Goal: Information Seeking & Learning: Check status

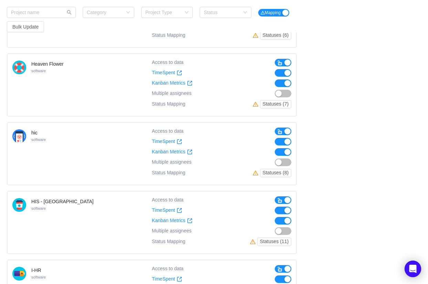
scroll to position [1116, 0]
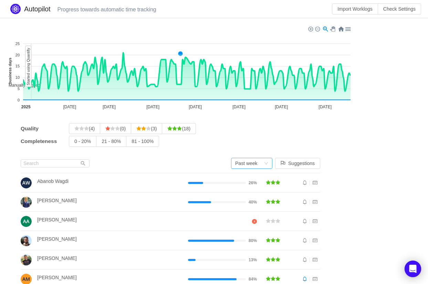
click at [262, 164] on div "Past week" at bounding box center [249, 163] width 29 height 10
click at [262, 180] on li "Past week" at bounding box center [254, 176] width 41 height 11
click at [257, 183] on span "26%" at bounding box center [253, 183] width 8 height 4
click at [284, 131] on div "Quality (4) (0) (3) (18)" at bounding box center [170, 128] width 299 height 11
click at [267, 162] on div "Past week" at bounding box center [251, 163] width 41 height 11
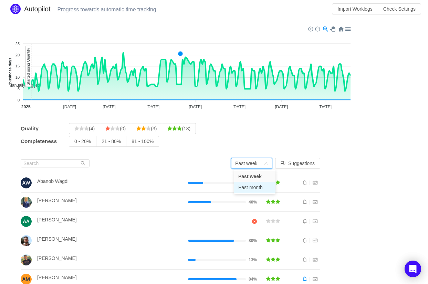
click at [251, 191] on li "Past month" at bounding box center [254, 187] width 41 height 11
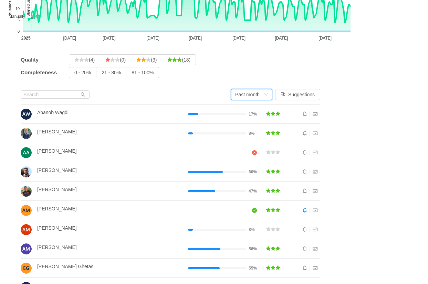
scroll to position [70, 0]
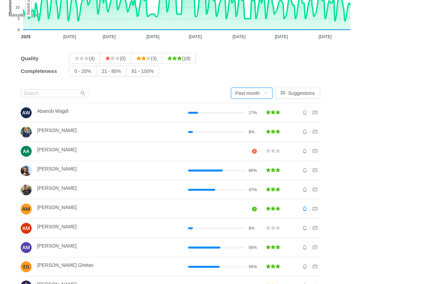
click at [256, 95] on div "Past month" at bounding box center [247, 93] width 24 height 10
click at [251, 116] on li "Past month" at bounding box center [254, 117] width 41 height 11
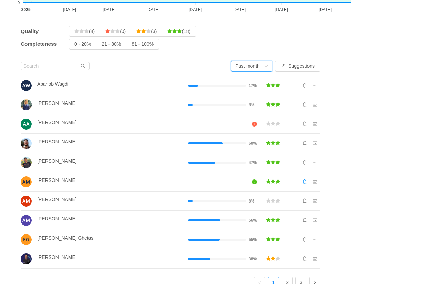
scroll to position [103, 0]
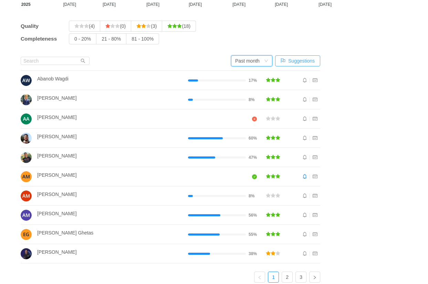
click at [309, 55] on button "Suggestions" at bounding box center [297, 60] width 45 height 11
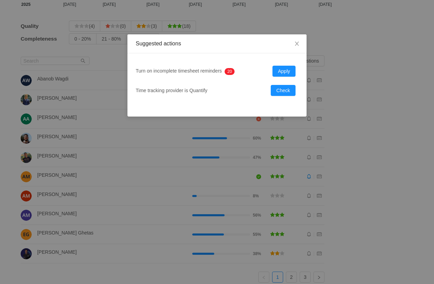
click at [230, 72] on p "2" at bounding box center [228, 71] width 2 height 7
click at [283, 88] on button "Check" at bounding box center [283, 90] width 25 height 11
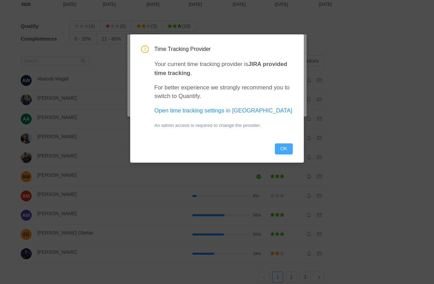
click at [280, 149] on button "OK" at bounding box center [284, 149] width 18 height 11
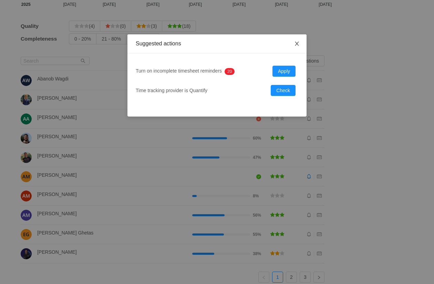
click at [301, 45] on span "Close" at bounding box center [296, 43] width 19 height 19
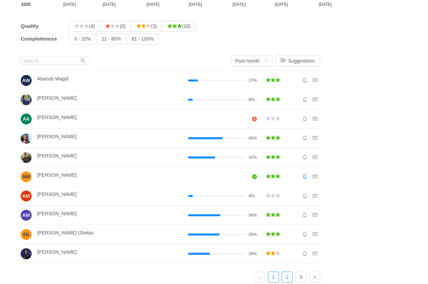
click at [290, 272] on link "2" at bounding box center [287, 277] width 10 height 10
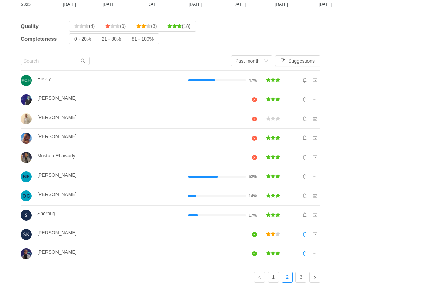
click at [207, 255] on li "Waad Gamal" at bounding box center [170, 253] width 299 height 19
click at [161, 197] on div "Omar Ghazal" at bounding box center [104, 196] width 167 height 11
click at [302, 273] on link "3" at bounding box center [301, 277] width 10 height 10
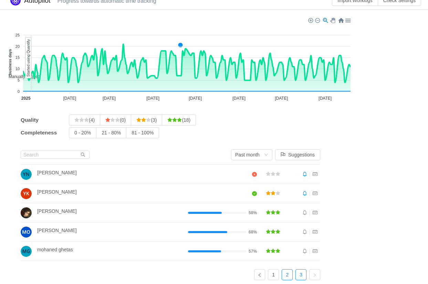
click at [289, 274] on link "2" at bounding box center [287, 275] width 10 height 10
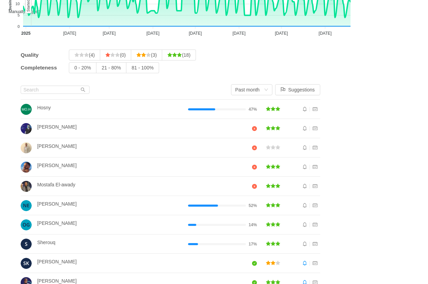
scroll to position [103, 0]
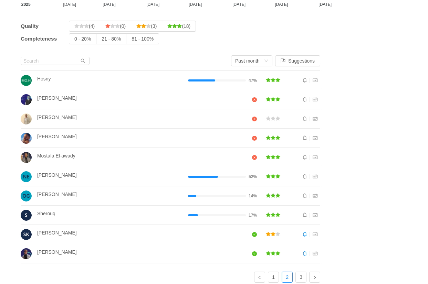
click at [284, 272] on ul "1 2 3" at bounding box center [170, 277] width 299 height 11
click at [278, 272] on link "1" at bounding box center [273, 277] width 10 height 10
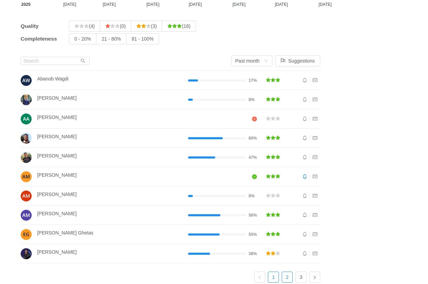
click at [289, 273] on link "2" at bounding box center [287, 277] width 10 height 10
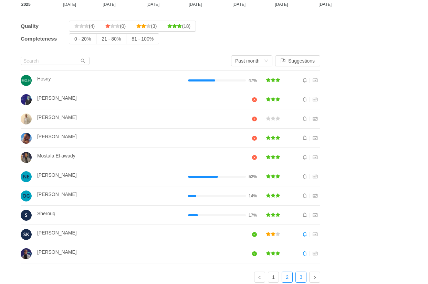
click at [302, 273] on link "3" at bounding box center [301, 277] width 10 height 10
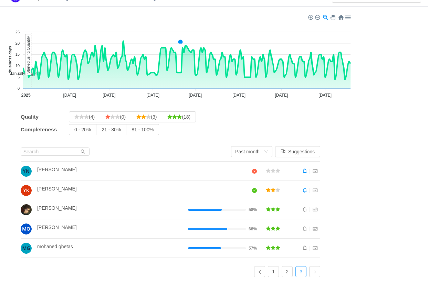
scroll to position [9, 0]
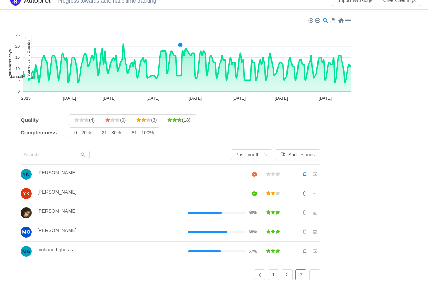
click at [298, 270] on ul "1 2 3" at bounding box center [170, 275] width 299 height 11
click at [292, 271] on link "2" at bounding box center [287, 275] width 10 height 10
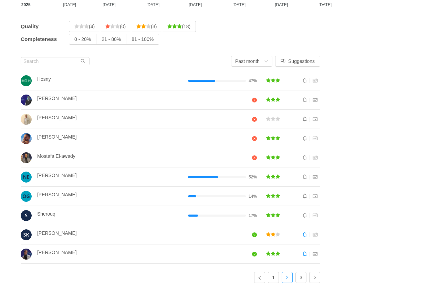
scroll to position [103, 0]
